Goal: Information Seeking & Learning: Learn about a topic

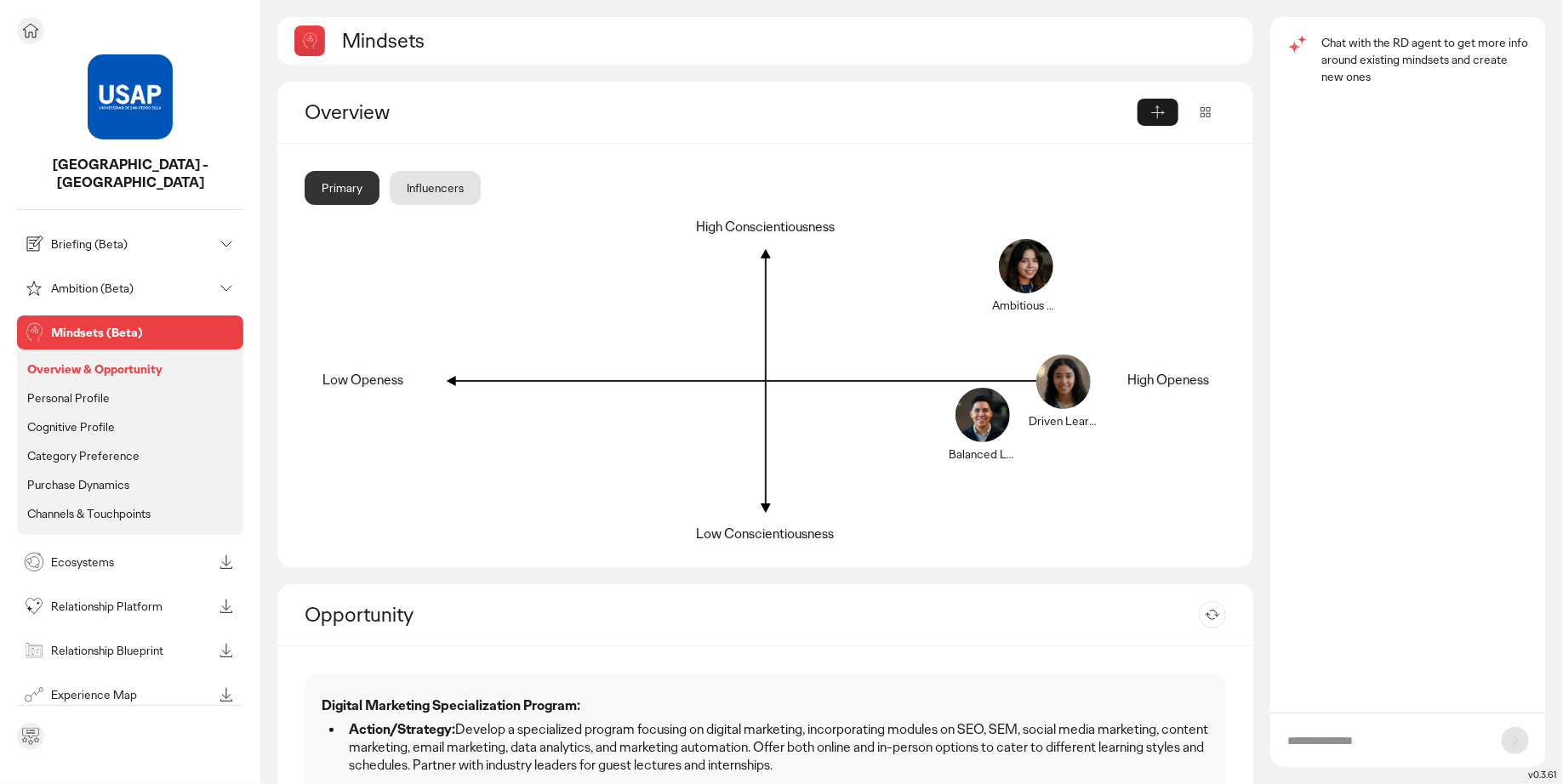
click at [111, 234] on div "Briefing (Beta)" at bounding box center [116, 244] width 192 height 28
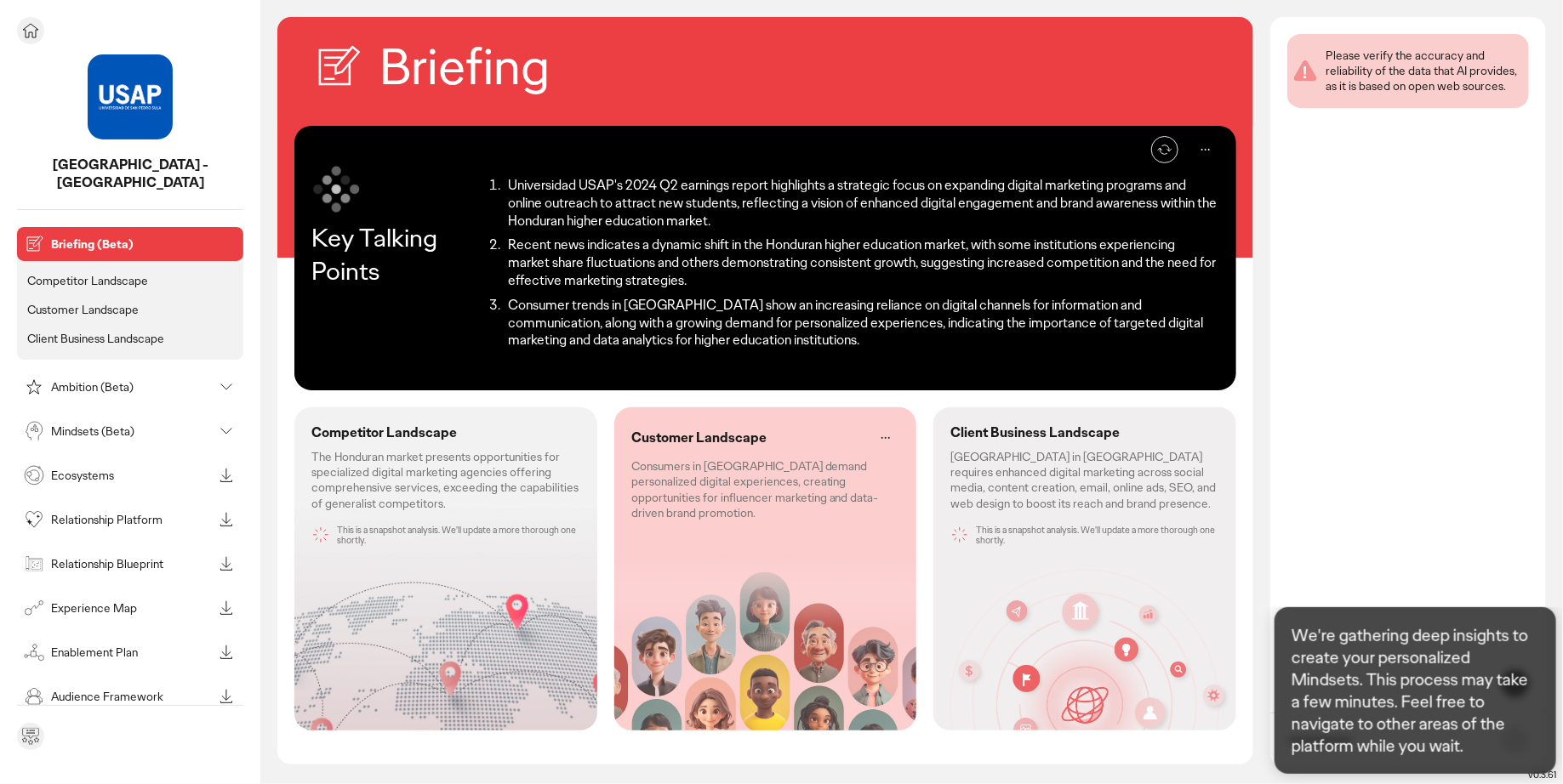
click at [111, 273] on p "Competitor Landscape" at bounding box center [88, 280] width 121 height 16
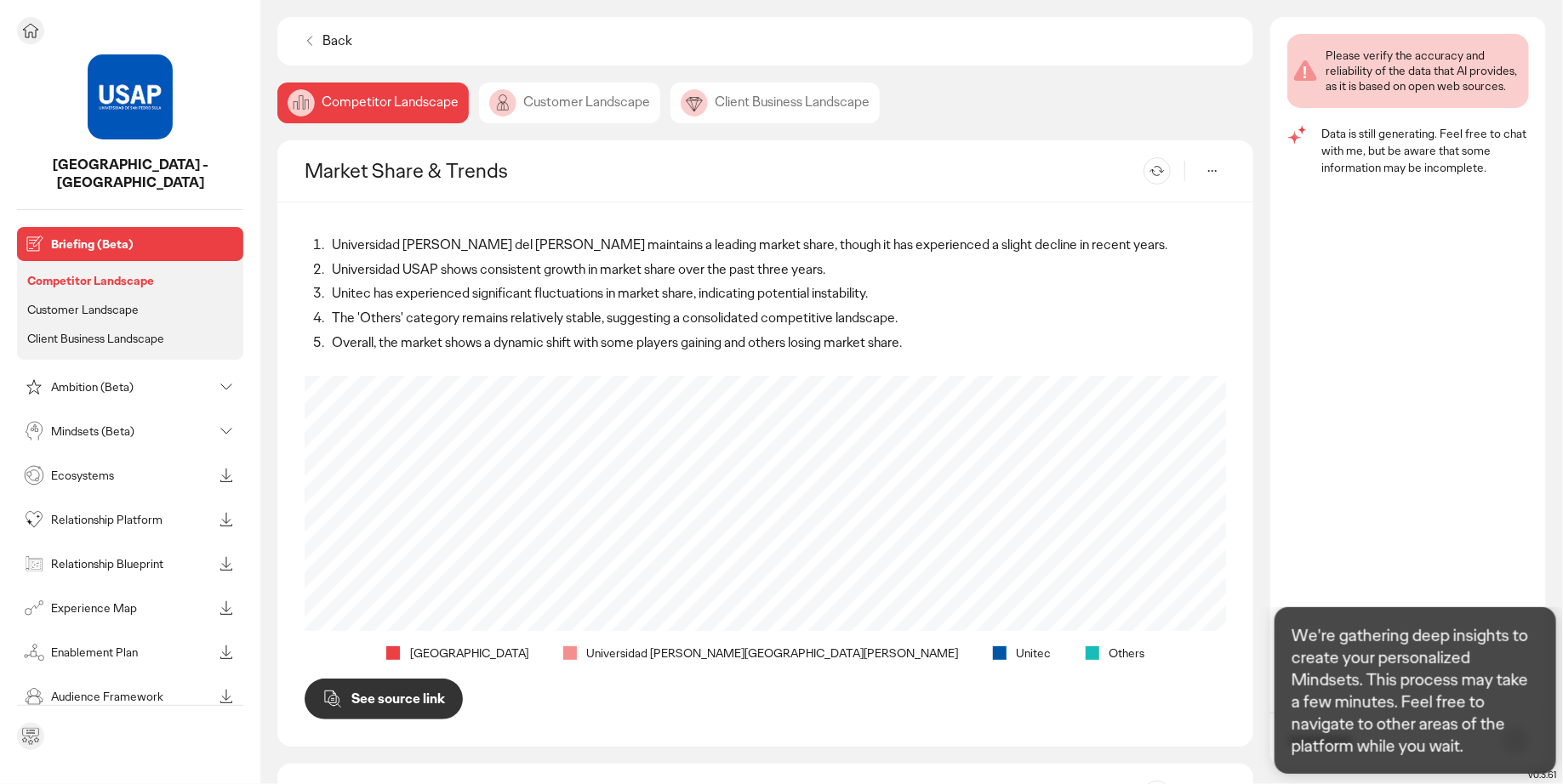
click at [96, 330] on p "Client Business Landscape" at bounding box center [96, 338] width 137 height 16
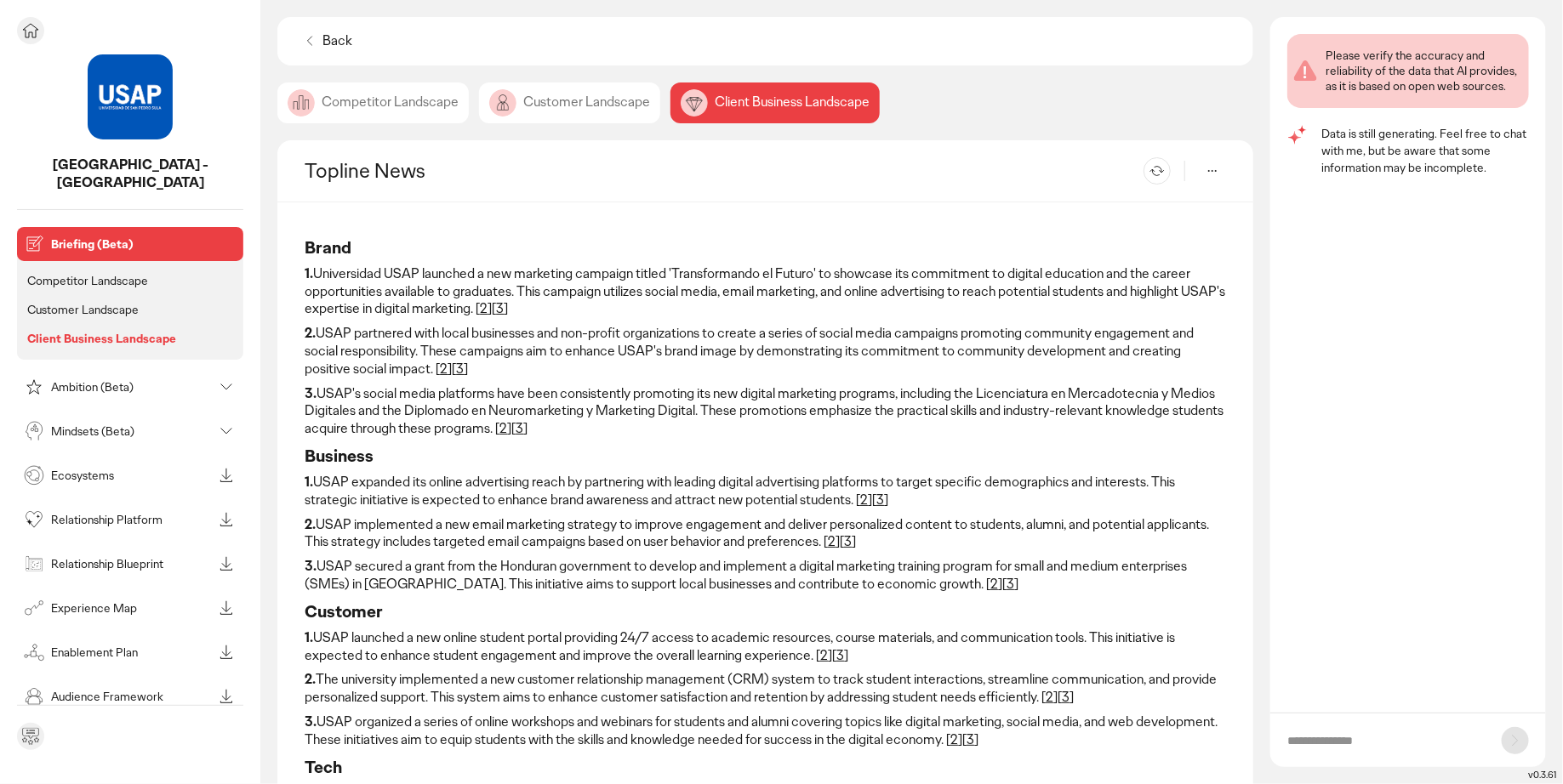
click at [95, 302] on p "Customer Landscape" at bounding box center [83, 309] width 111 height 16
